Goal: Find specific page/section: Find specific page/section

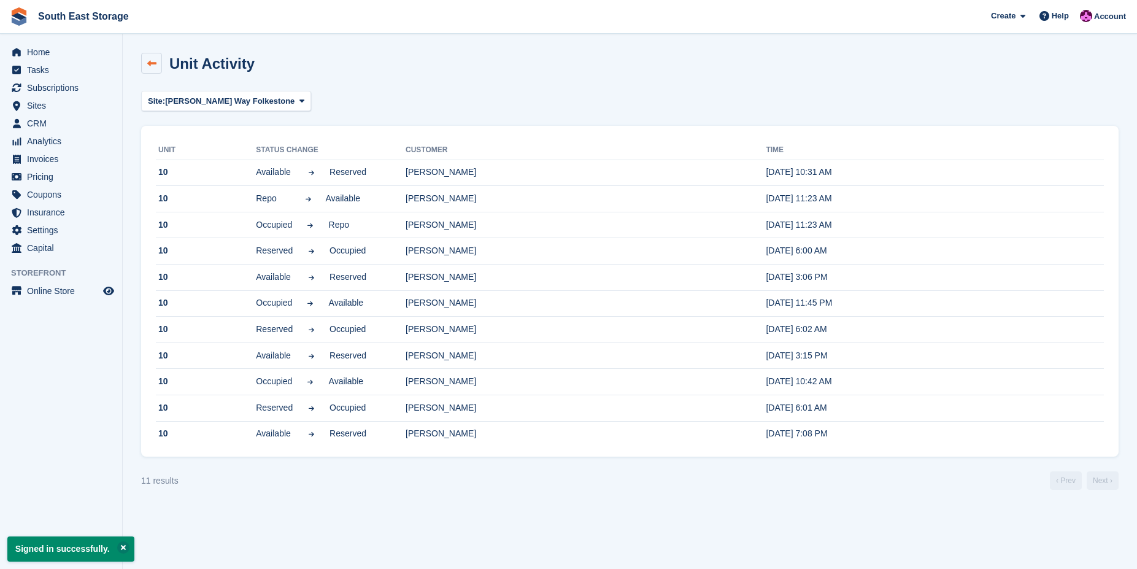
click at [149, 68] on link at bounding box center [151, 63] width 21 height 21
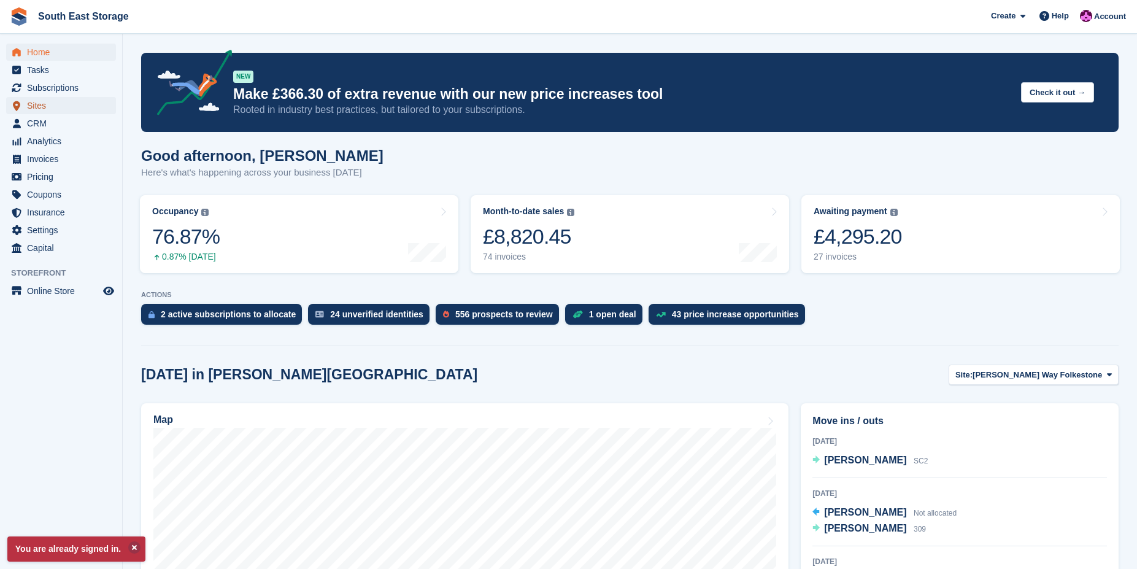
drag, startPoint x: 0, startPoint y: 0, endPoint x: 60, endPoint y: 107, distance: 122.8
click at [60, 107] on span "Sites" at bounding box center [64, 105] width 74 height 17
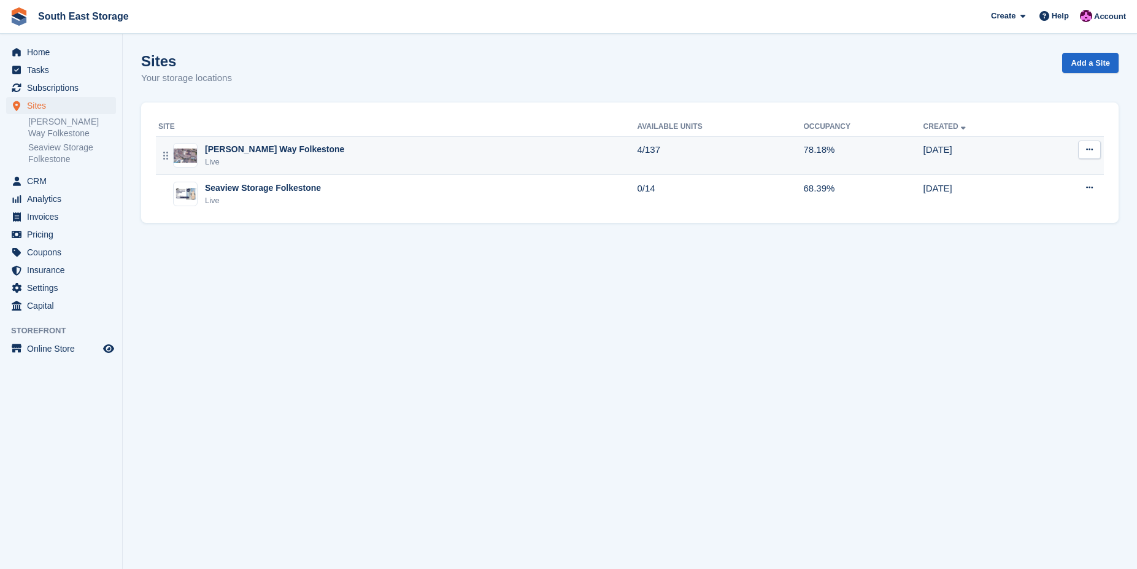
click at [240, 151] on div "[PERSON_NAME] Way Folkestone" at bounding box center [274, 149] width 139 height 13
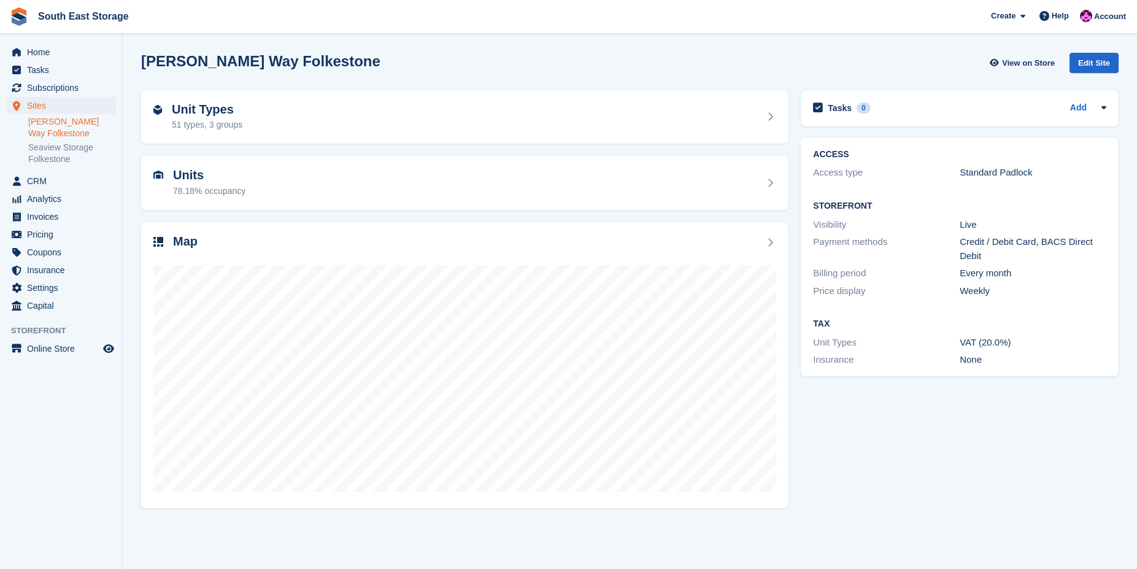
click at [60, 125] on link "[PERSON_NAME] Way Folkestone" at bounding box center [72, 127] width 88 height 23
click at [37, 115] on ul "Ross Way Folkestone Seaview Storage Folkestone" at bounding box center [75, 141] width 94 height 52
click at [193, 185] on div "78.18% occupancy" at bounding box center [209, 191] width 72 height 13
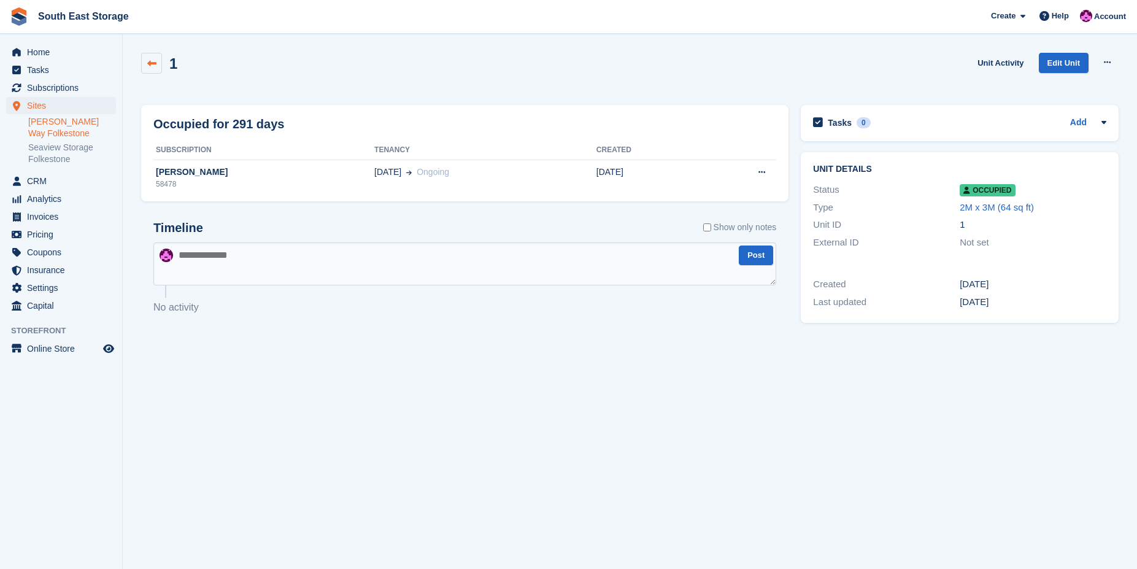
click at [157, 64] on link at bounding box center [151, 63] width 21 height 21
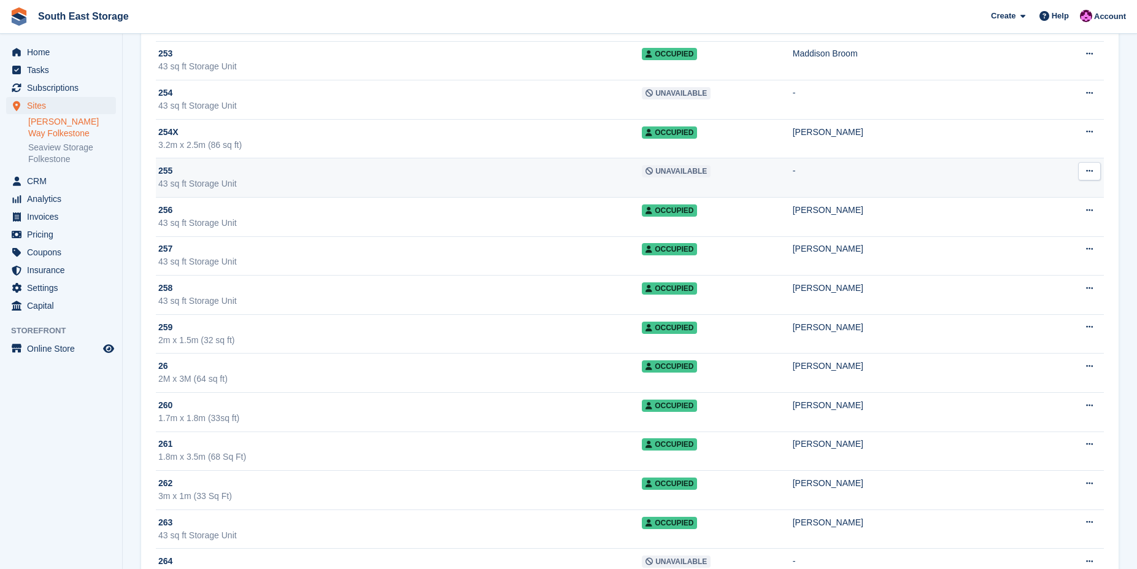
scroll to position [1472, 0]
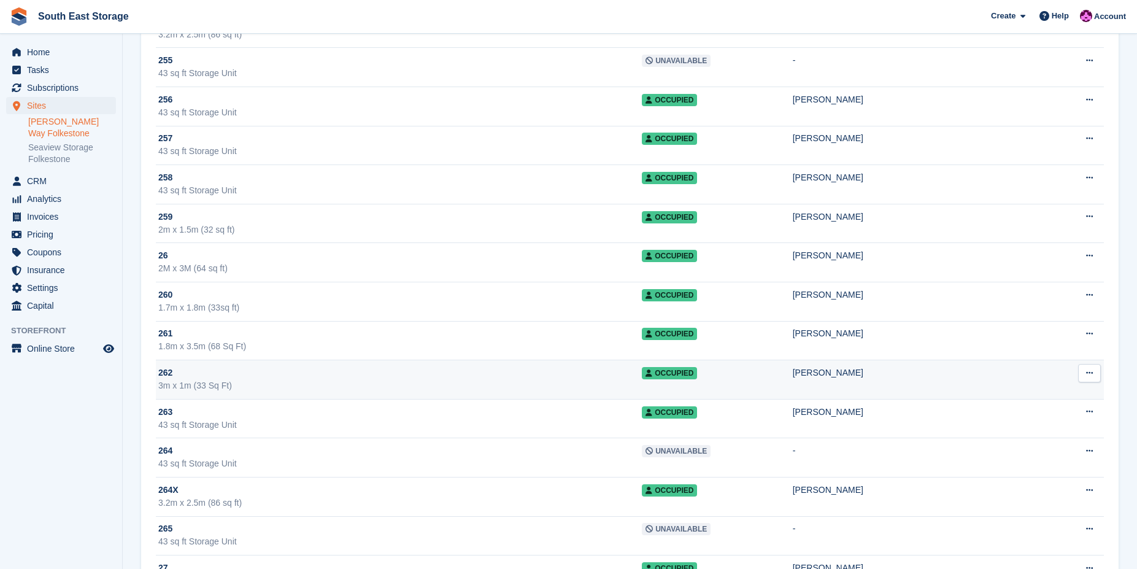
click at [184, 373] on div "262" at bounding box center [399, 372] width 483 height 13
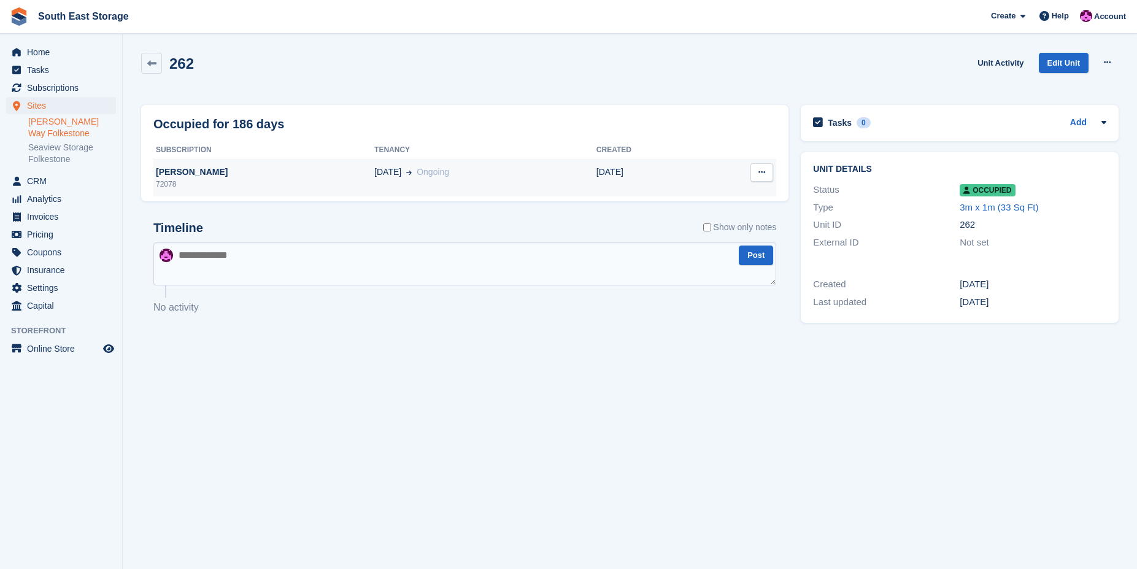
click at [183, 171] on div "[PERSON_NAME]" at bounding box center [263, 172] width 221 height 13
